Goal: Check status: Check status

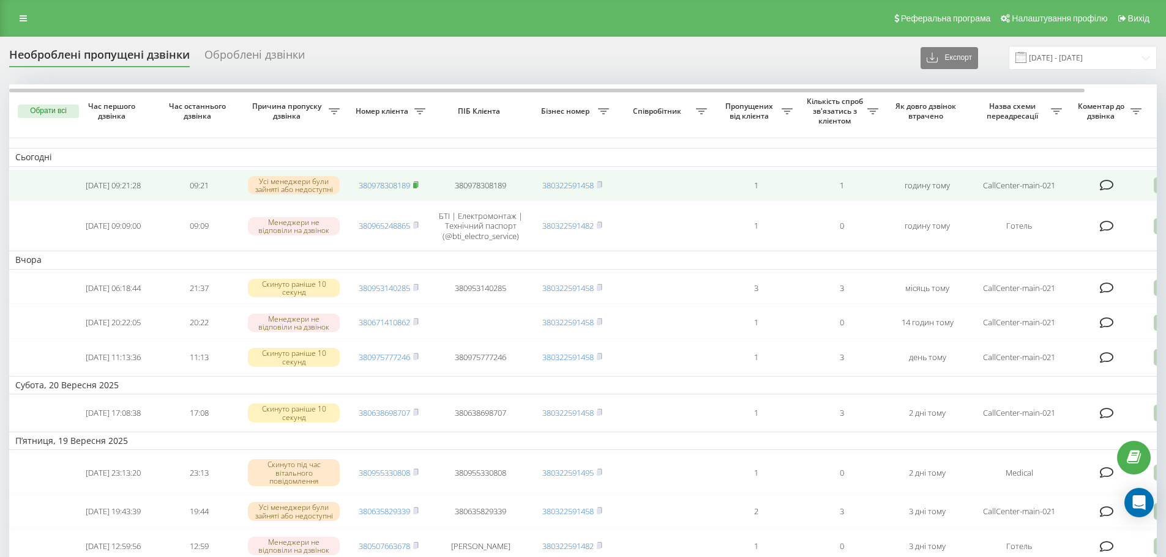
click at [419, 184] on icon at bounding box center [416, 184] width 6 height 7
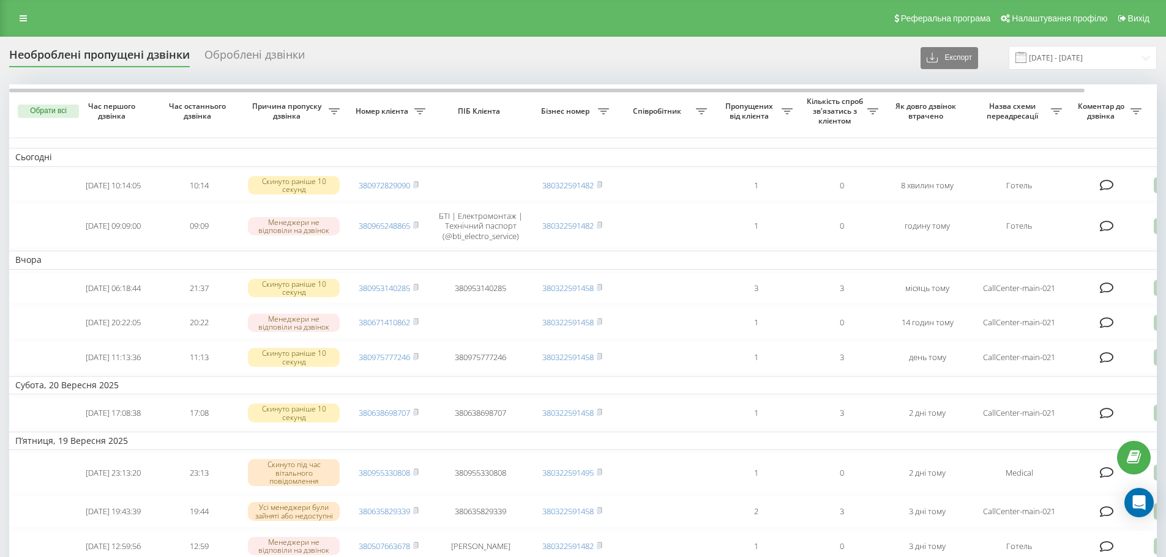
click at [1071, 55] on input "22.08.2025 - 22.09.2025" at bounding box center [1082, 58] width 148 height 24
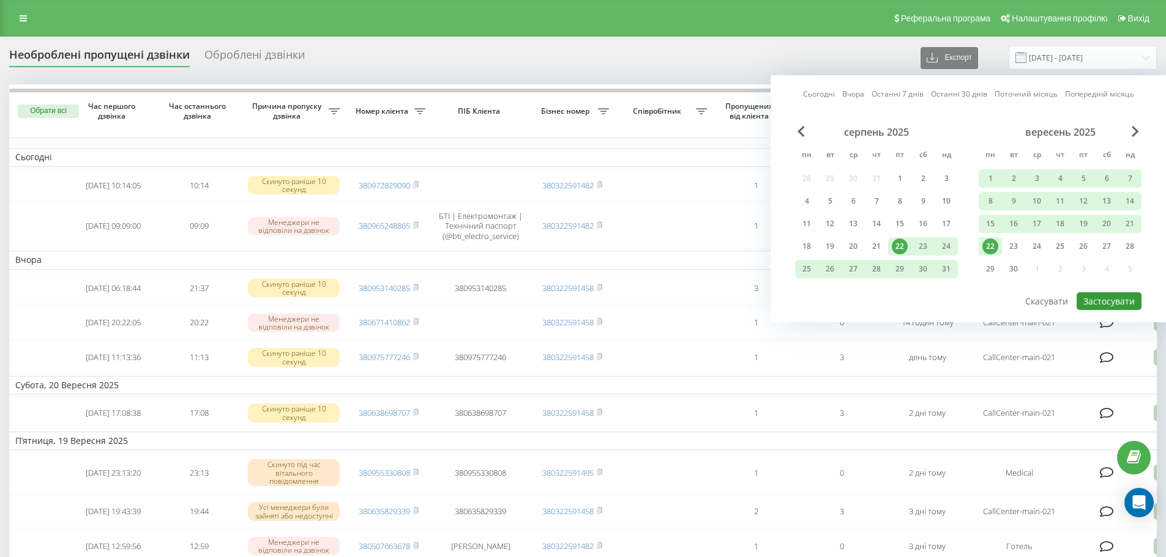
click at [1112, 299] on button "Застосувати" at bounding box center [1108, 301] width 65 height 18
